Goal: Information Seeking & Learning: Learn about a topic

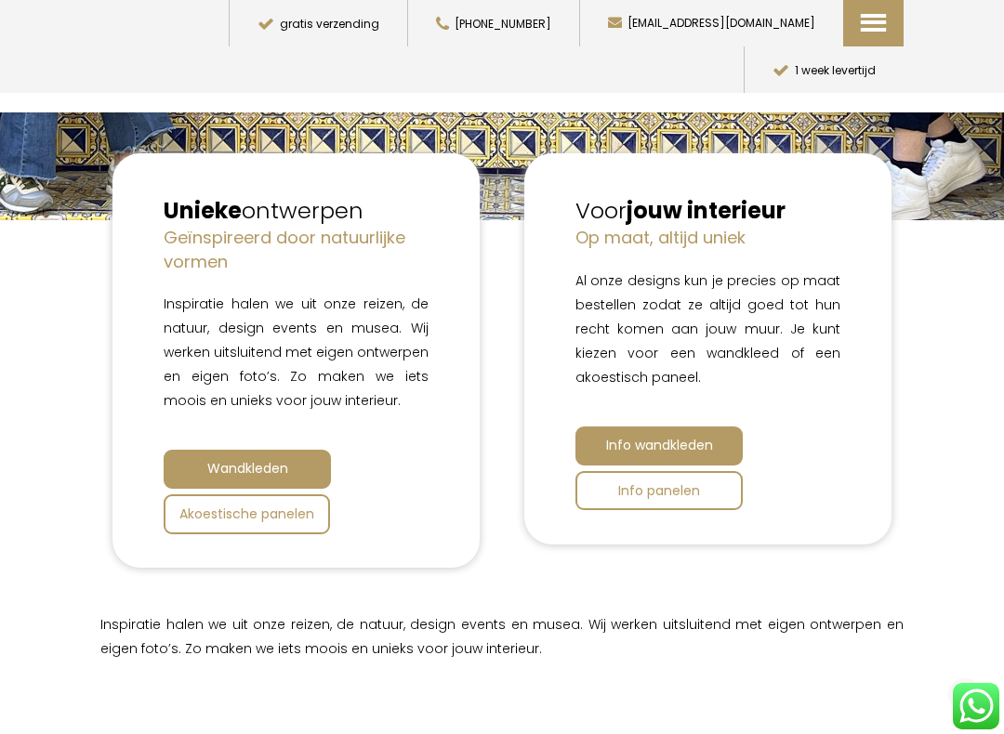
scroll to position [496, 0]
click at [294, 508] on span "Akoestische panelen" at bounding box center [246, 515] width 135 height 19
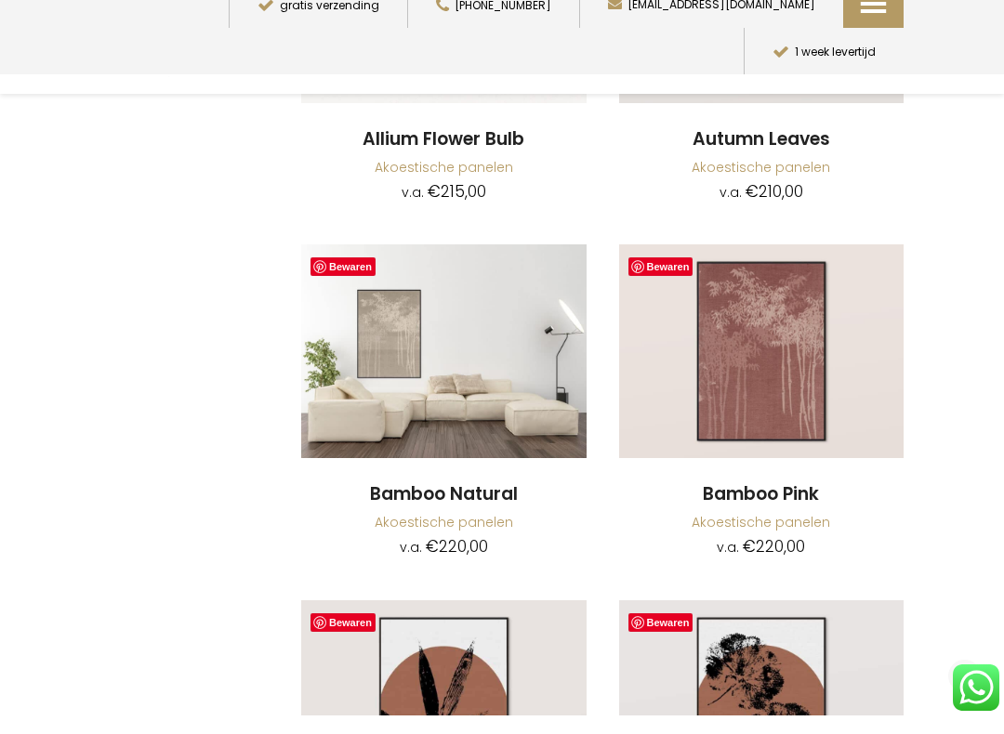
scroll to position [6506, 0]
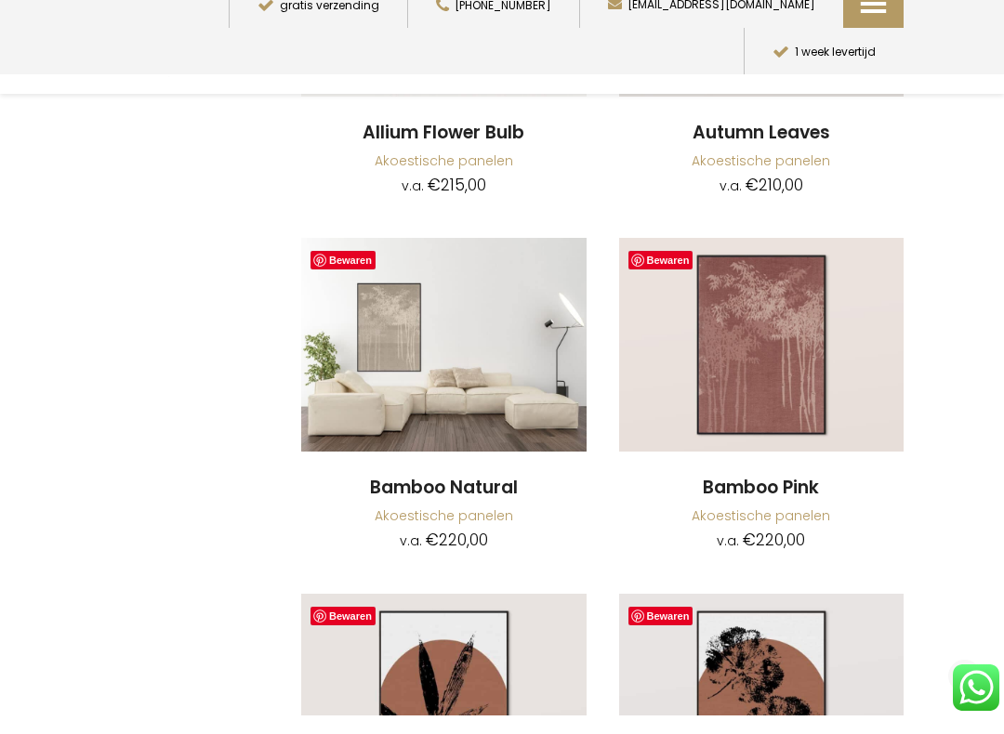
click at [472, 317] on img at bounding box center [443, 364] width 285 height 214
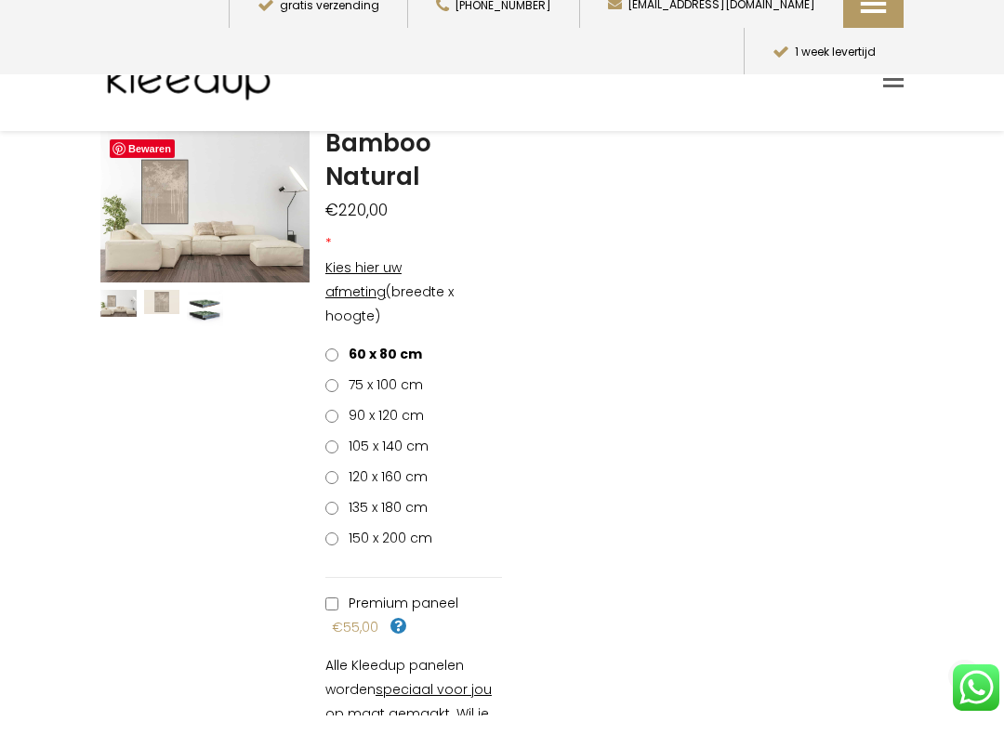
scroll to position [115, 0]
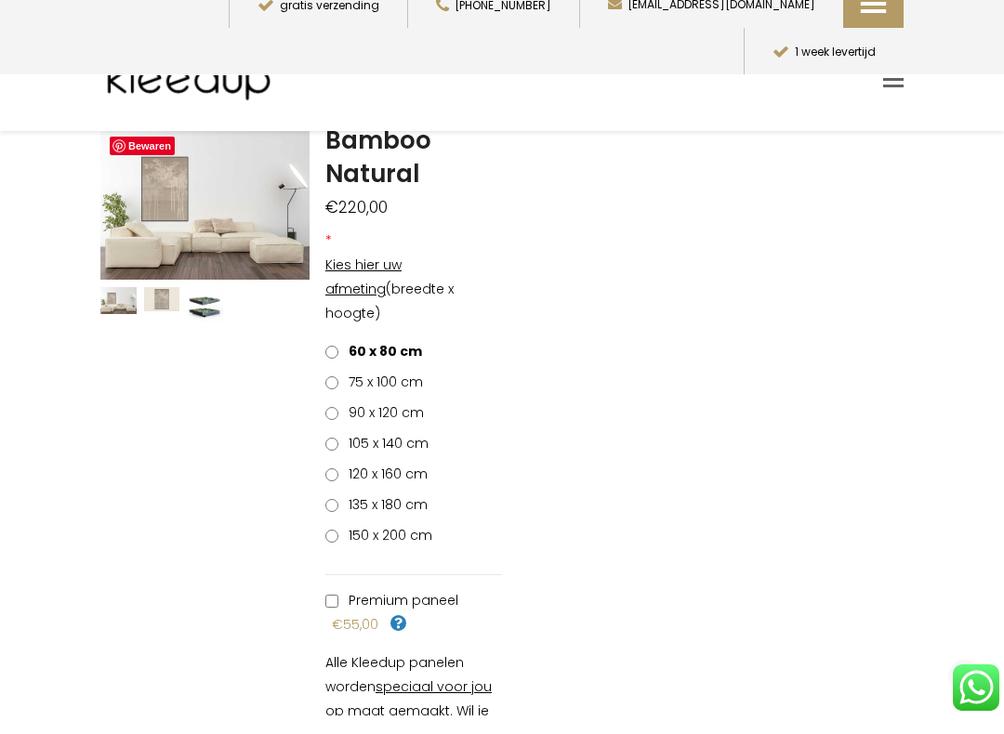
click at [404, 422] on span "90 x 120 cm" at bounding box center [383, 431] width 82 height 19
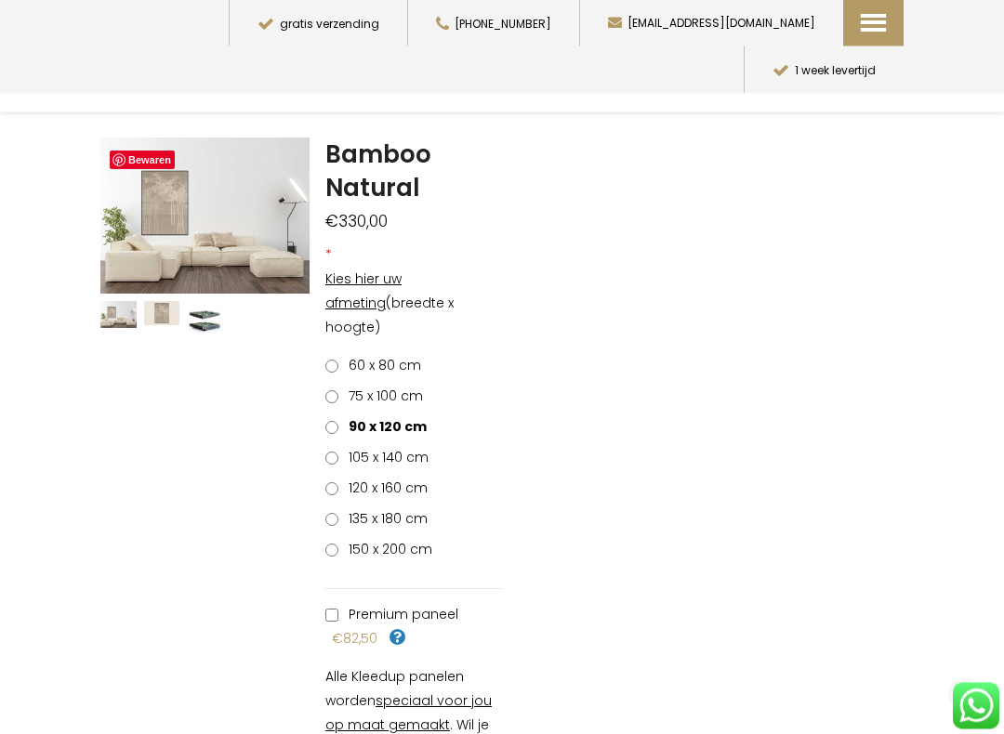
scroll to position [0, 0]
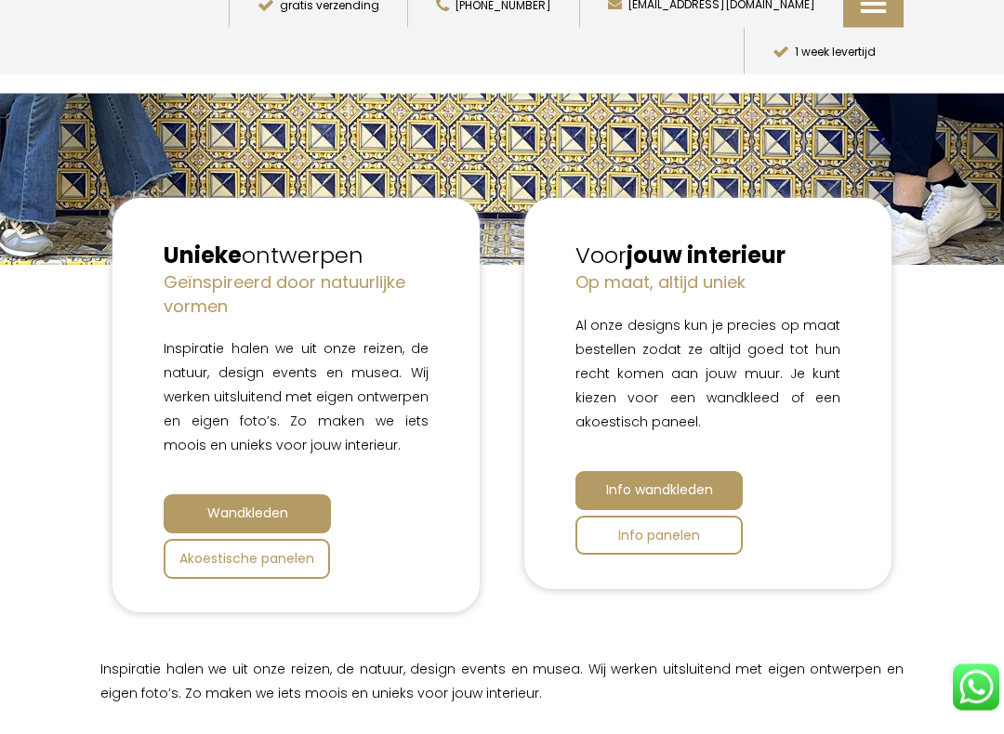
scroll to position [434, 0]
click at [680, 545] on span "Info panelen" at bounding box center [659, 554] width 82 height 19
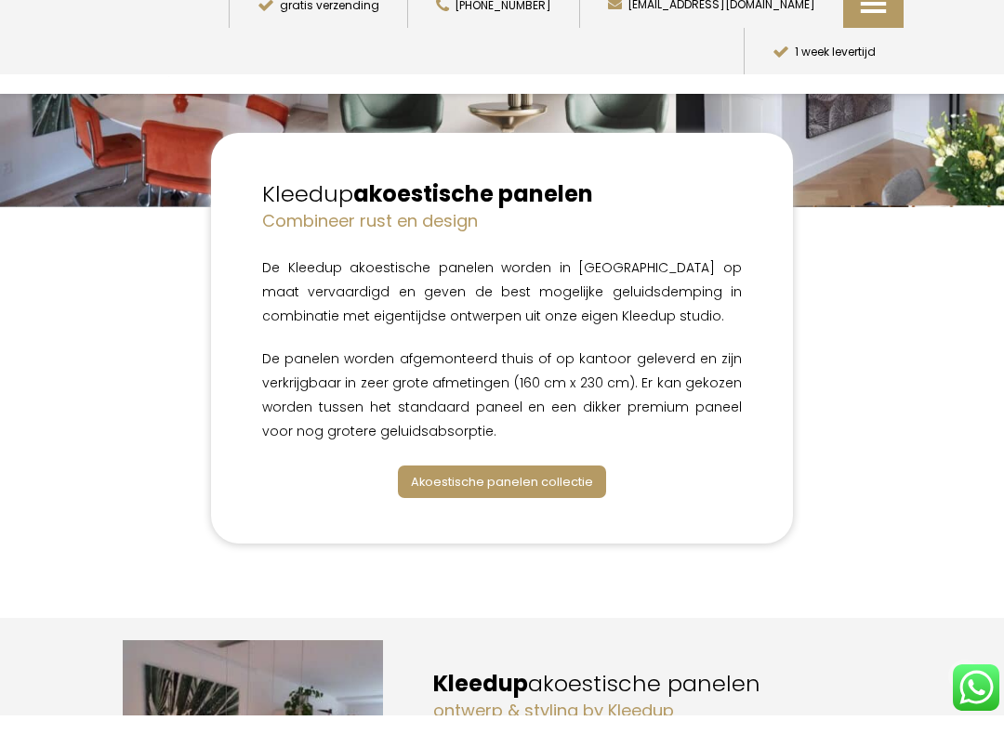
scroll to position [251, 0]
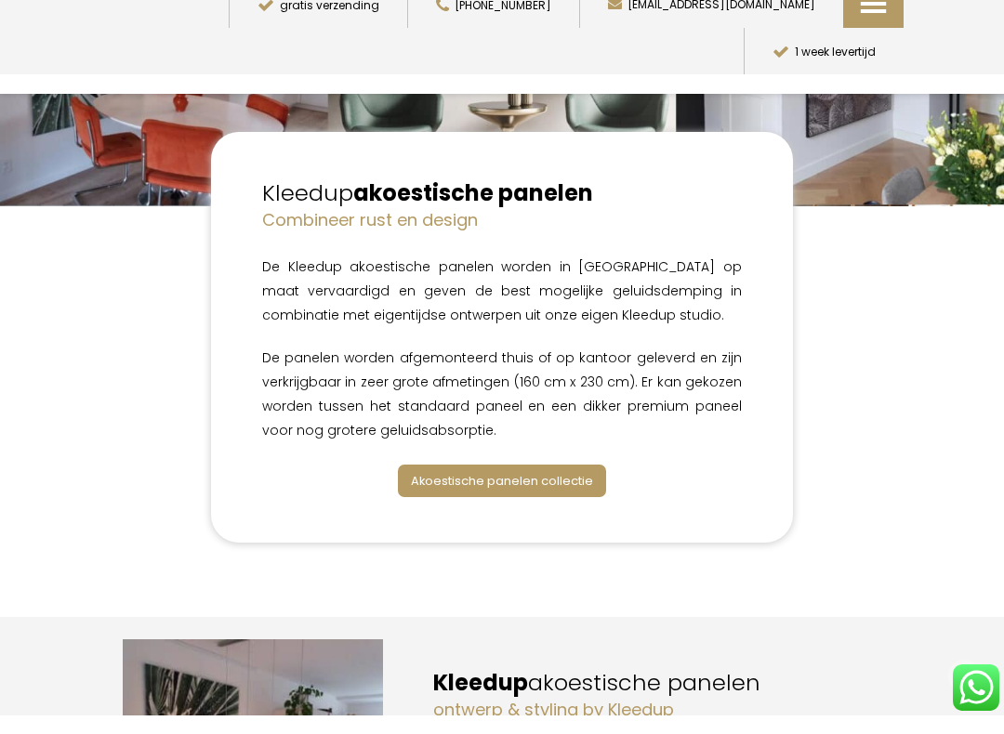
click at [561, 491] on span "Akoestische panelen collectie" at bounding box center [502, 500] width 182 height 18
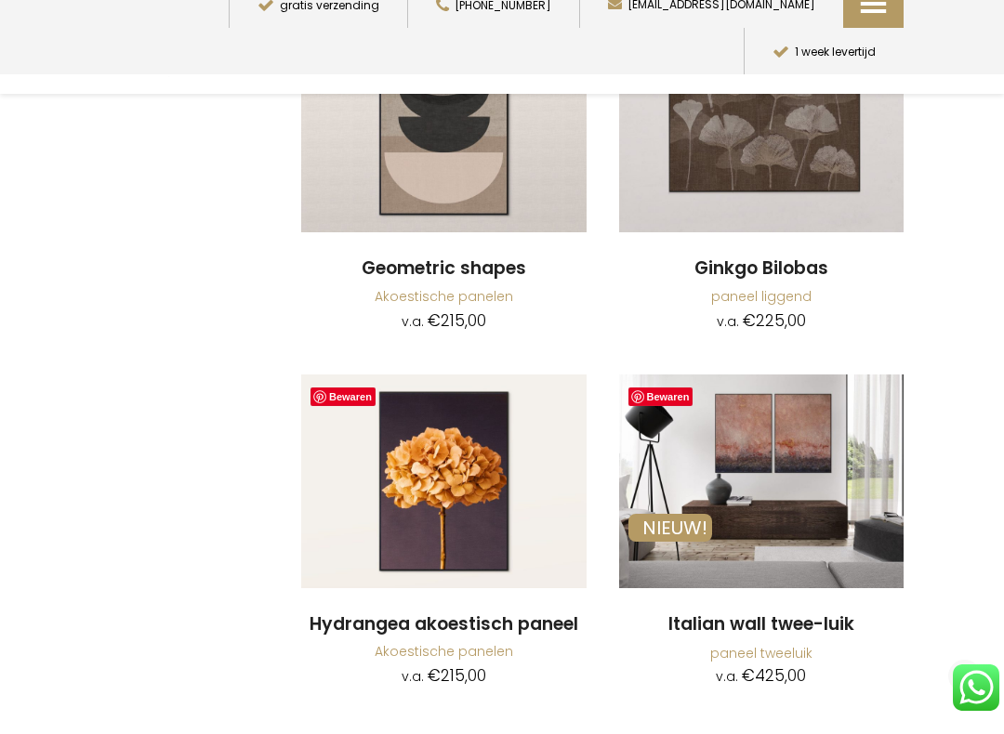
scroll to position [1941, 0]
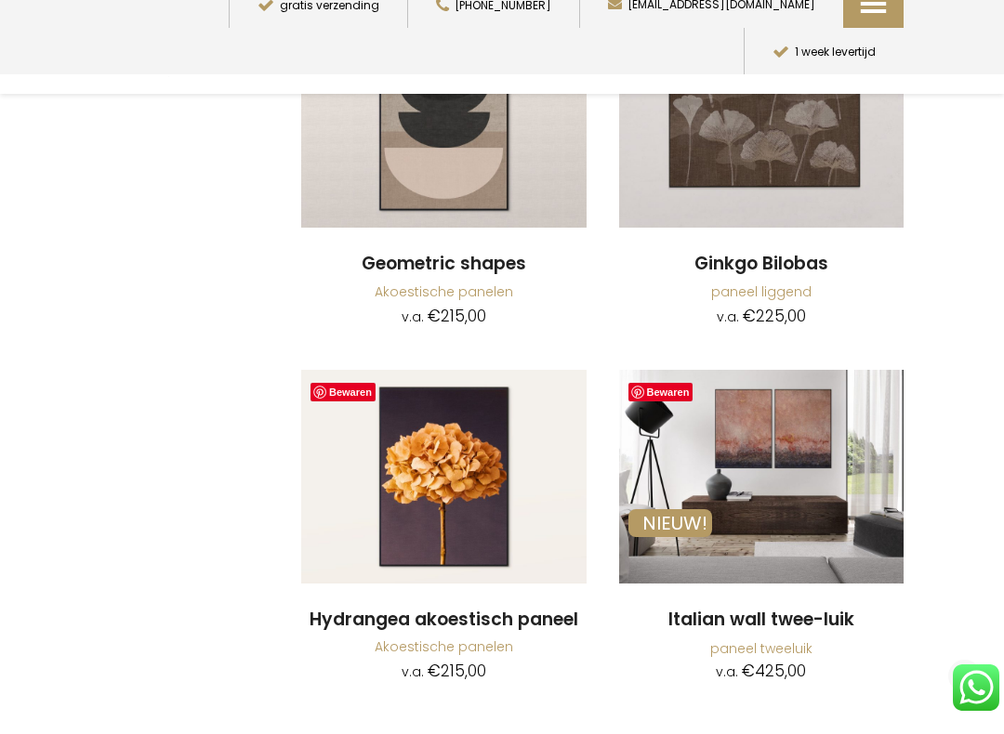
click at [803, 395] on img at bounding box center [761, 496] width 285 height 214
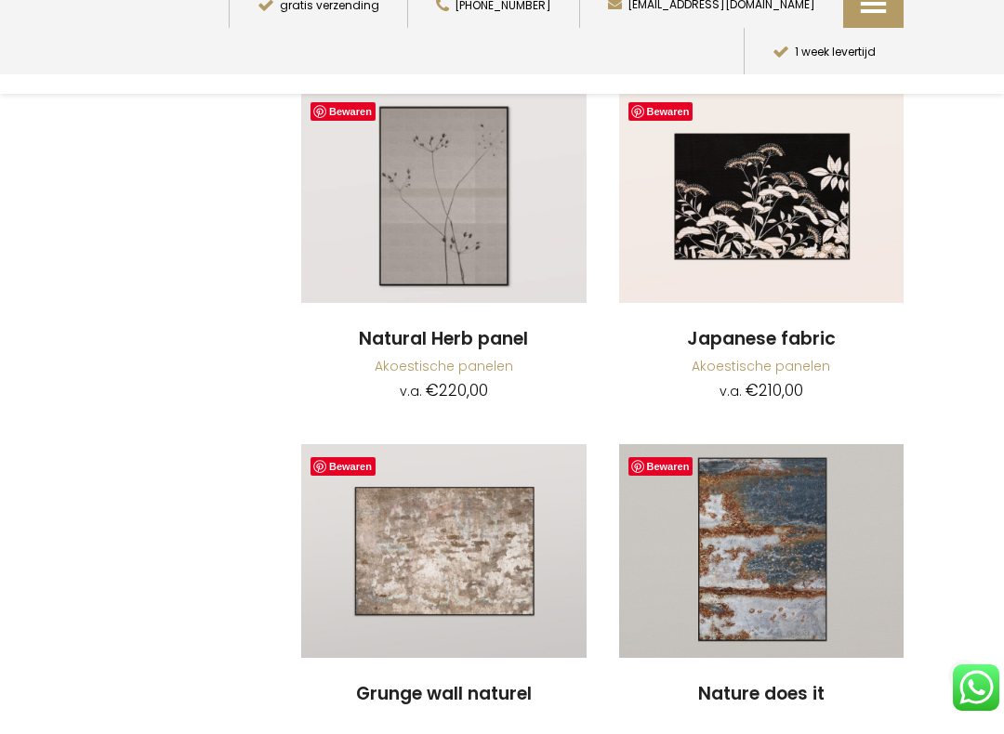
scroll to position [4905, 0]
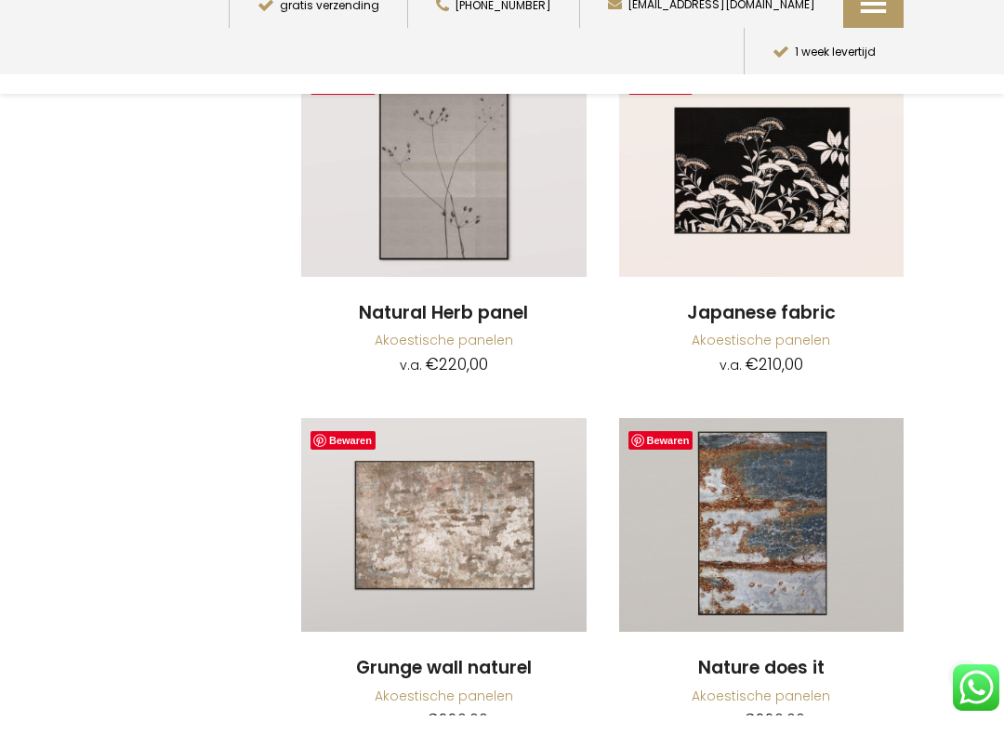
click at [792, 475] on img at bounding box center [761, 544] width 285 height 214
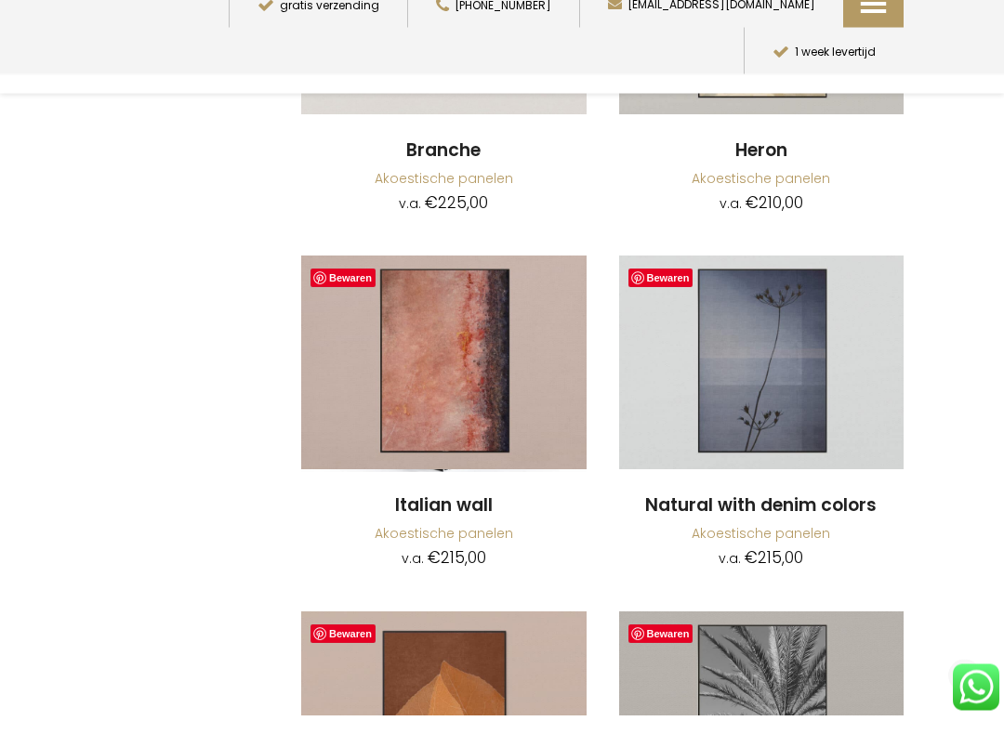
scroll to position [7911, 0]
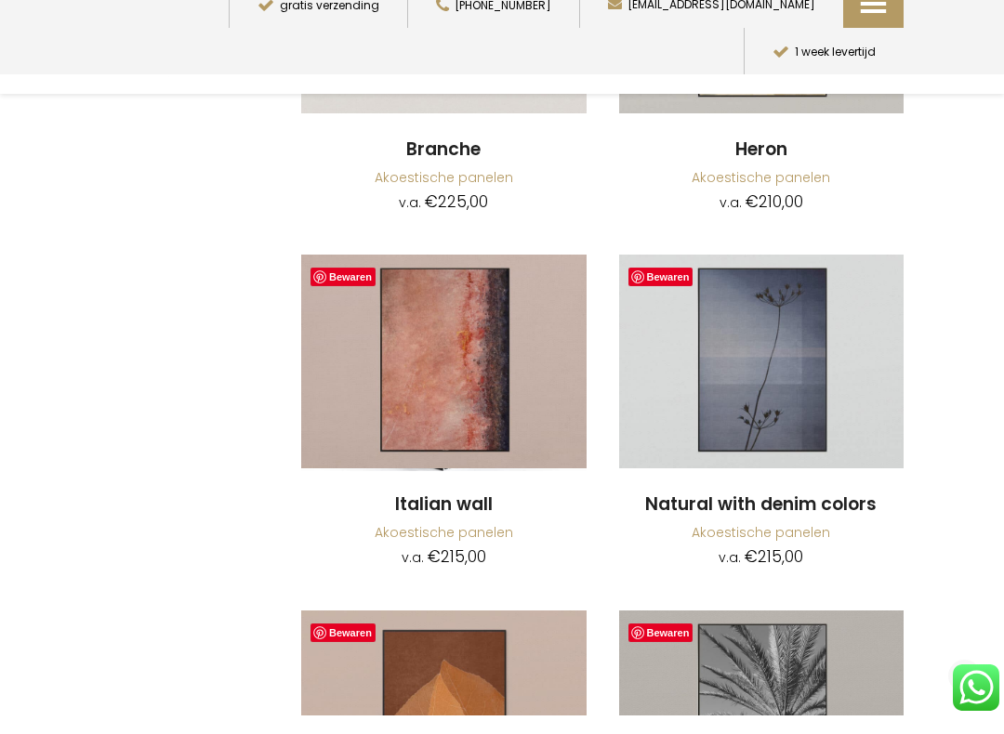
click at [444, 322] on img at bounding box center [443, 380] width 285 height 214
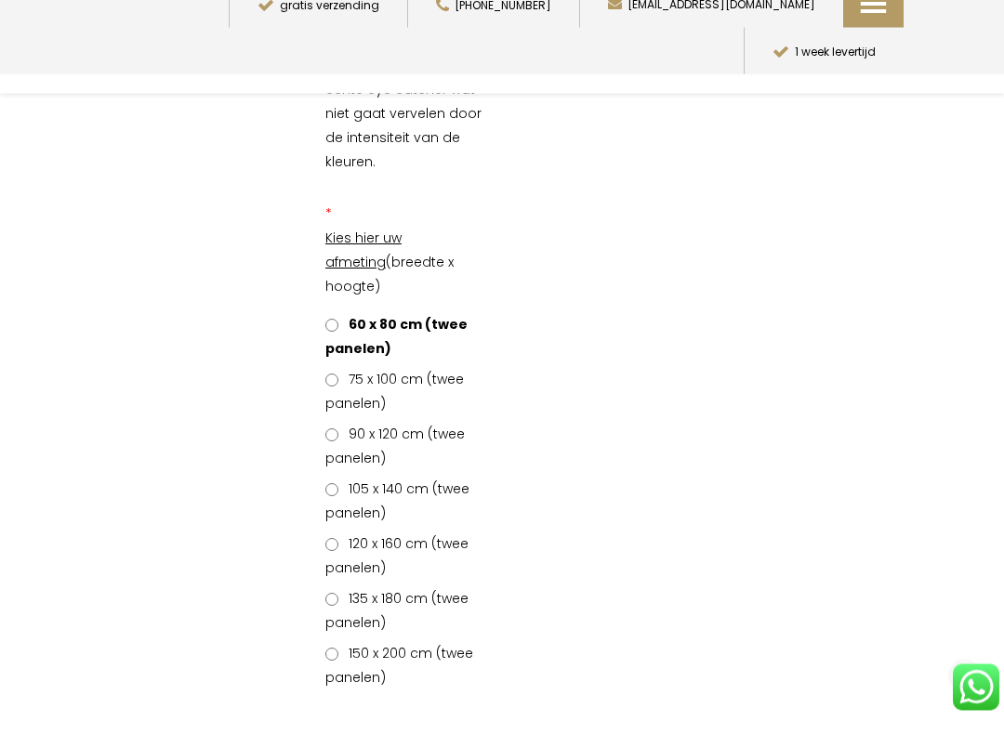
scroll to position [614, 0]
click at [344, 443] on span "90 x 120 cm (twee panelen)" at bounding box center [394, 464] width 139 height 43
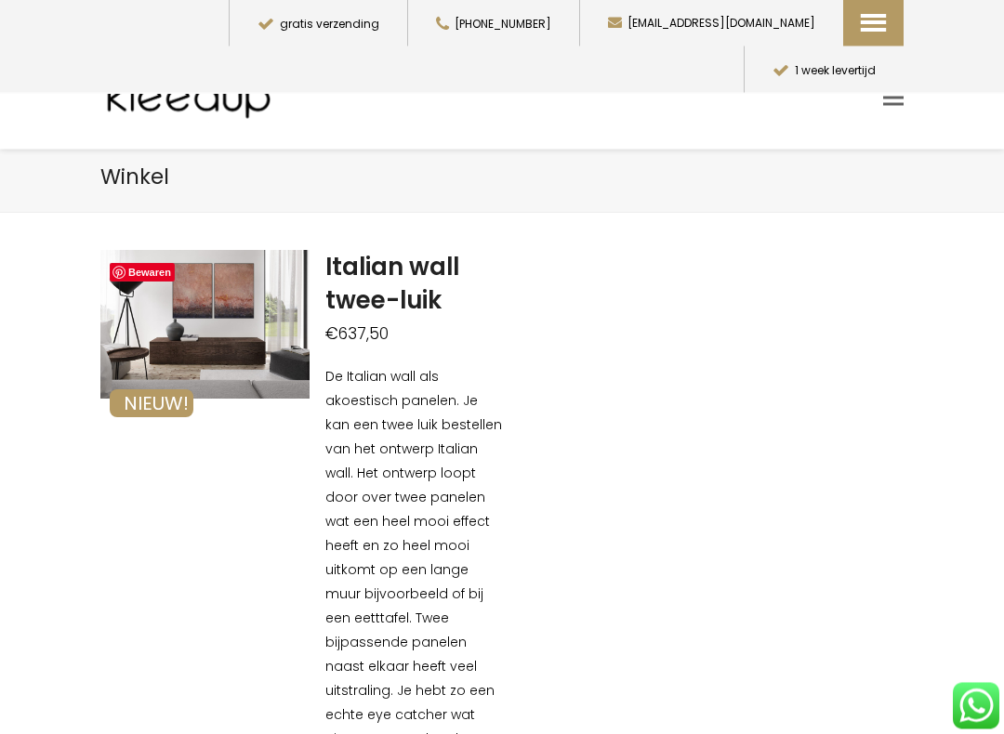
scroll to position [0, 0]
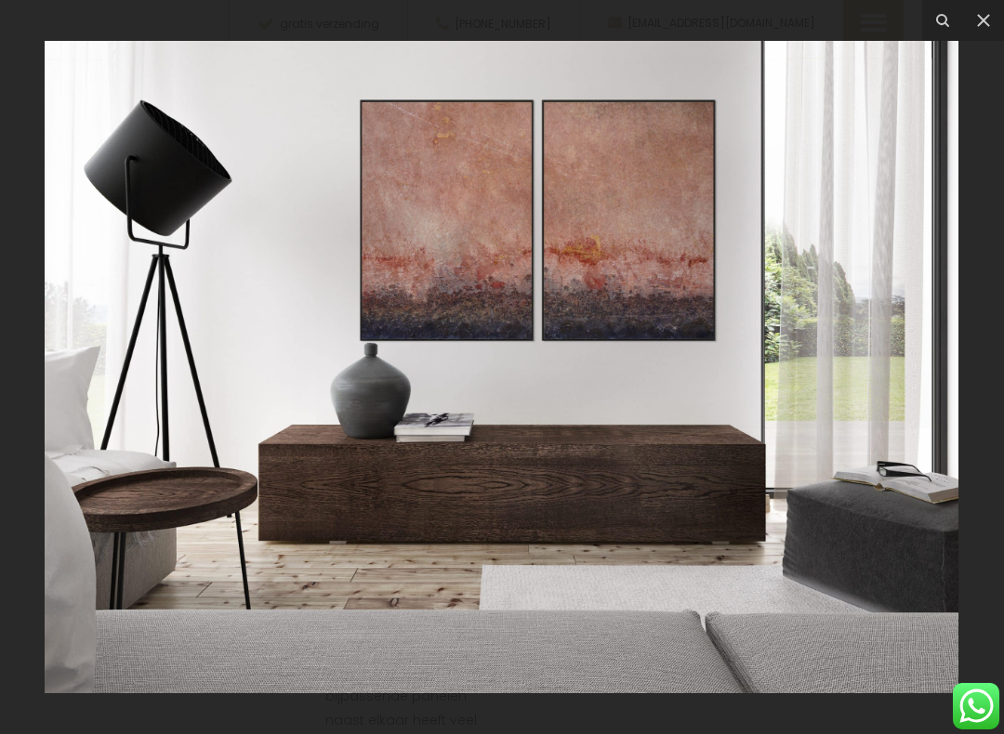
click at [981, 24] on icon at bounding box center [983, 20] width 13 height 13
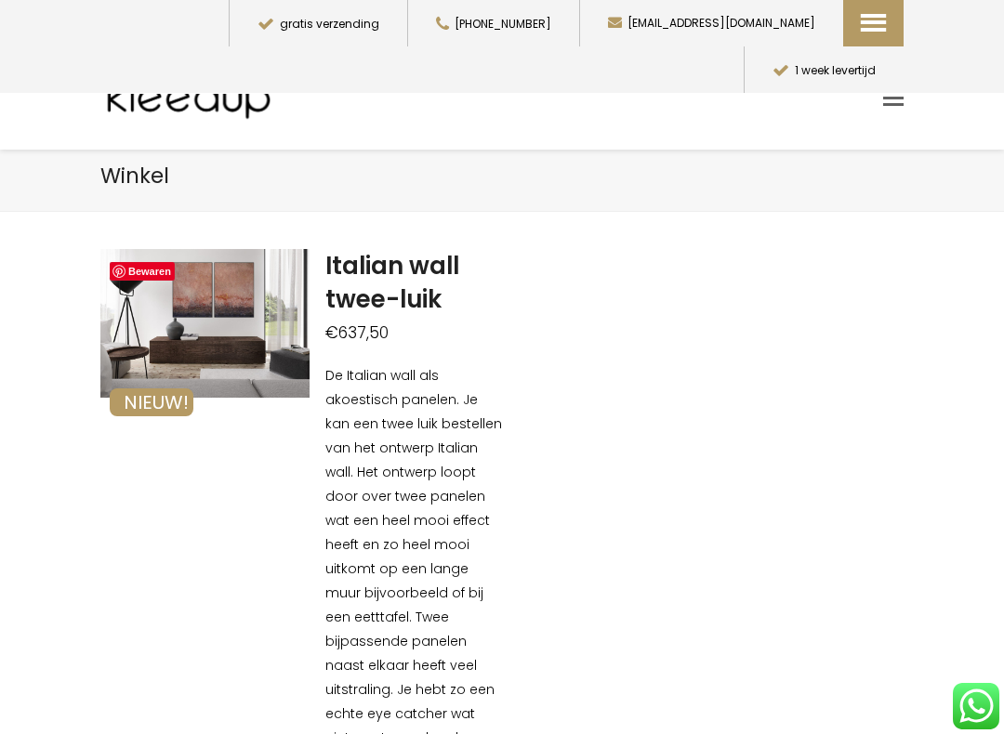
scroll to position [7, 0]
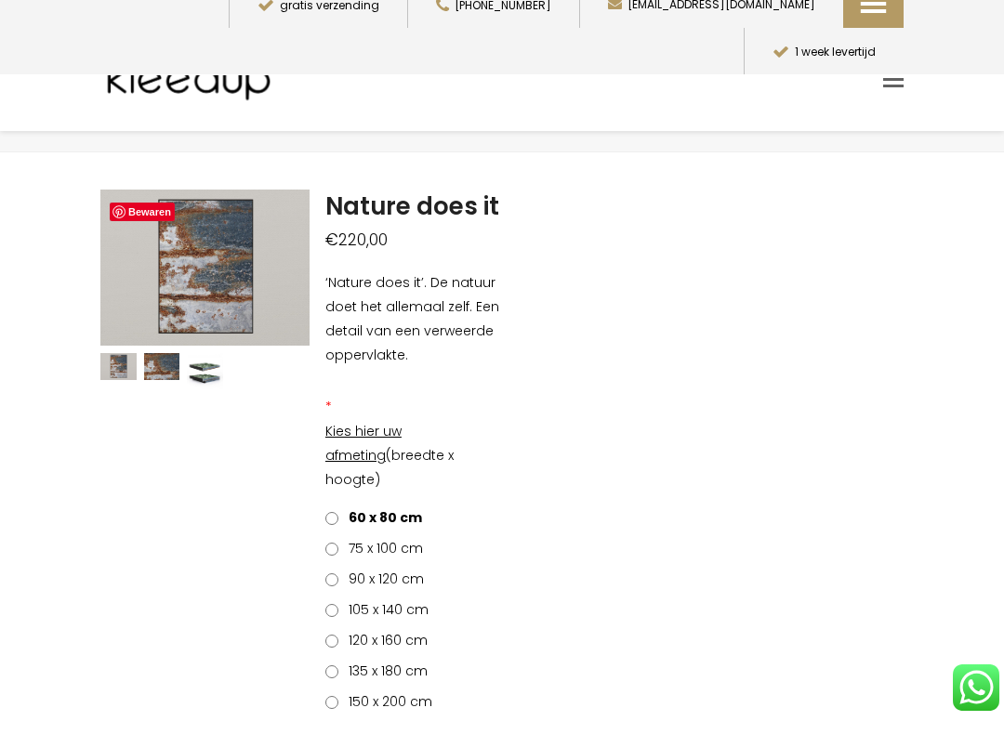
scroll to position [55, 0]
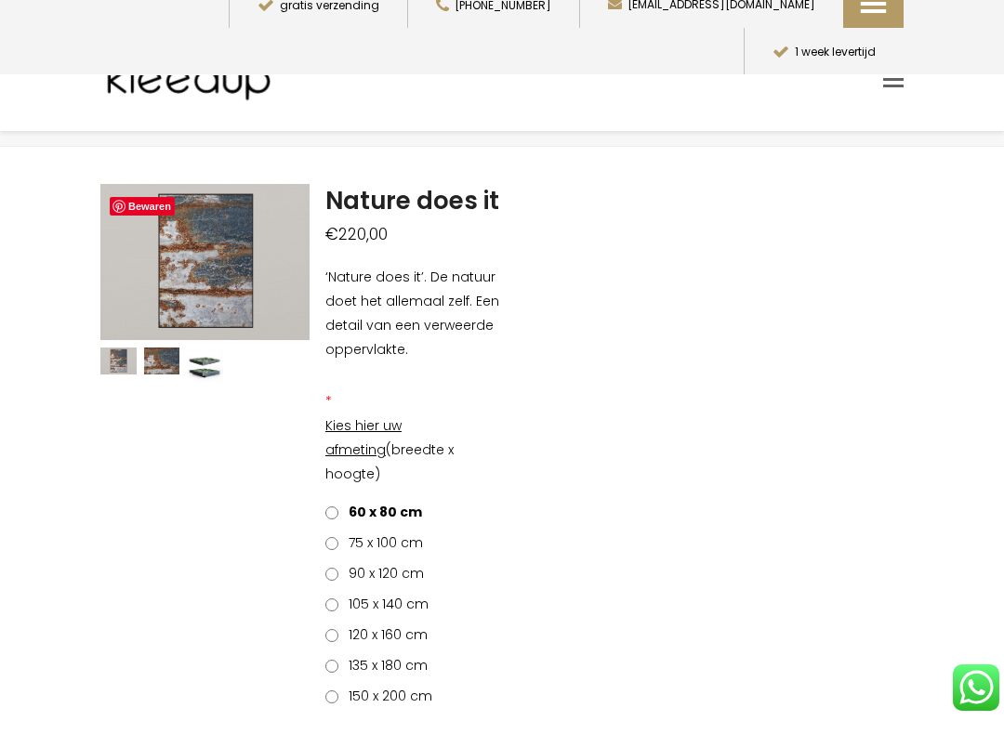
click at [345, 583] on span "90 x 120 cm" at bounding box center [383, 592] width 82 height 19
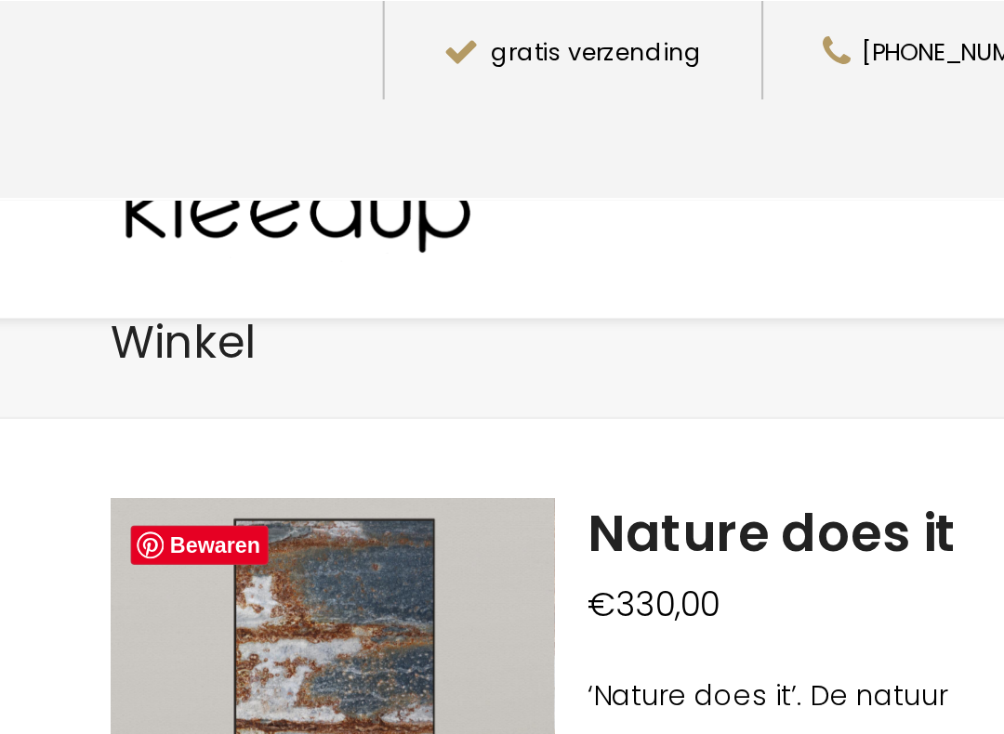
scroll to position [21, 0]
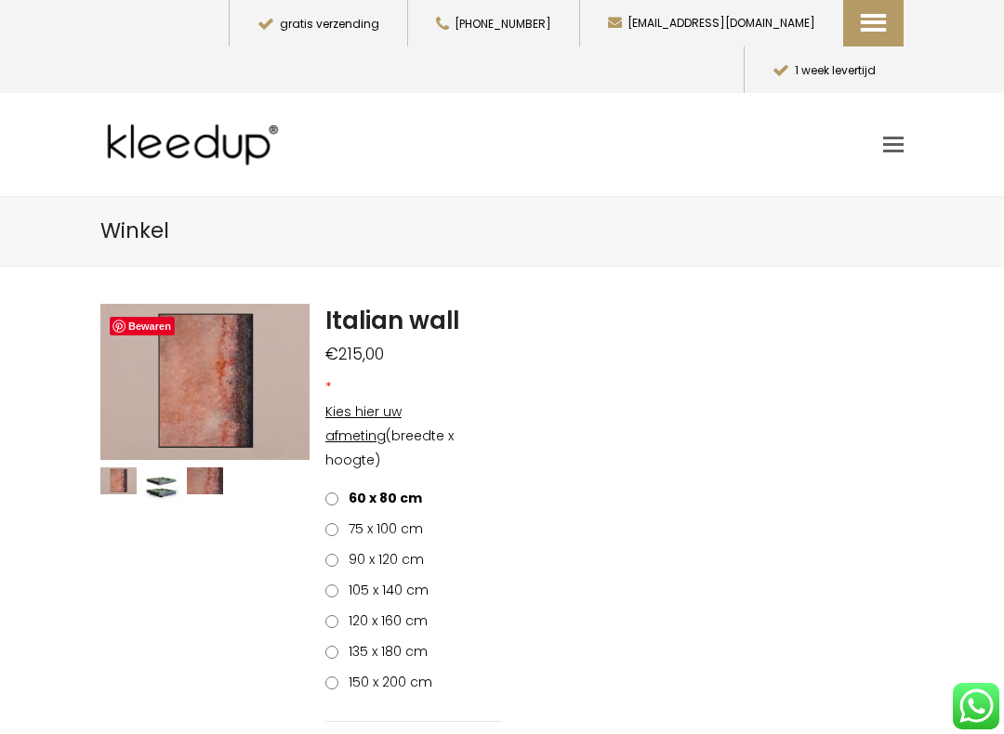
click at [342, 520] on span "75 x 100 cm" at bounding box center [382, 529] width 81 height 19
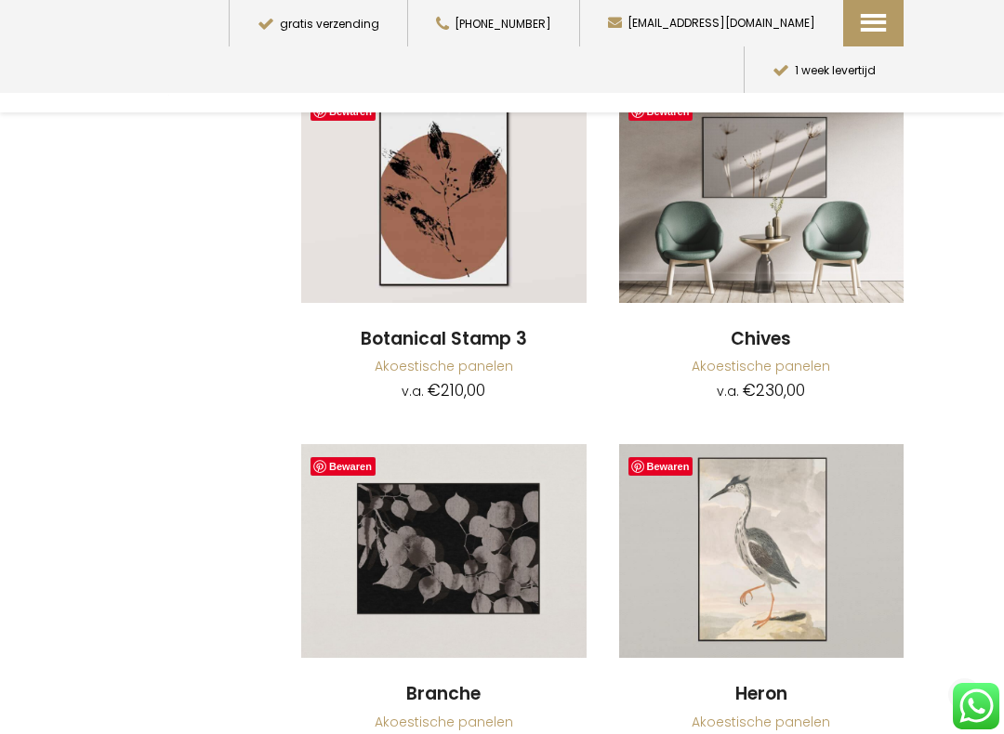
scroll to position [7347, 0]
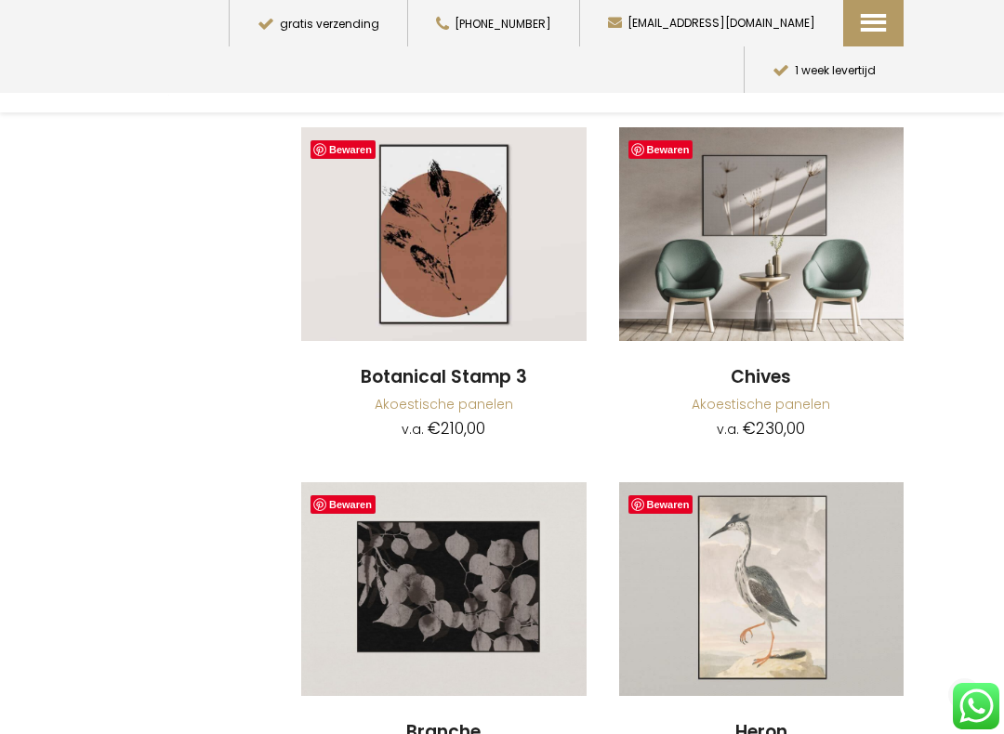
click at [914, 266] on span "Contact" at bounding box center [964, 277] width 205 height 22
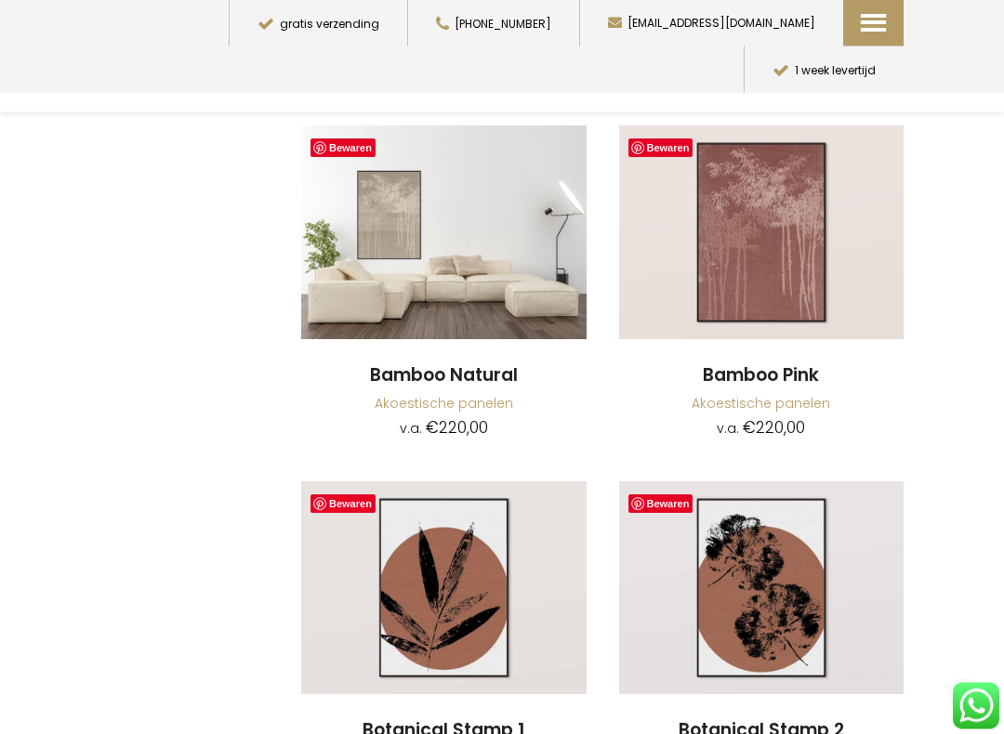
scroll to position [6593, 0]
